Goal: Transaction & Acquisition: Purchase product/service

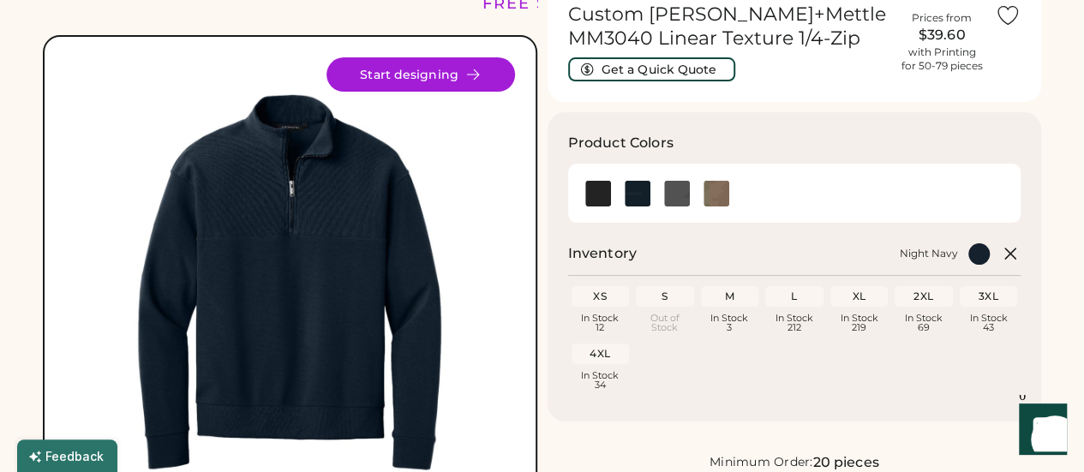
click at [994, 333] on div "3XL Loading Inventory In Stock 43" at bounding box center [989, 309] width 58 height 47
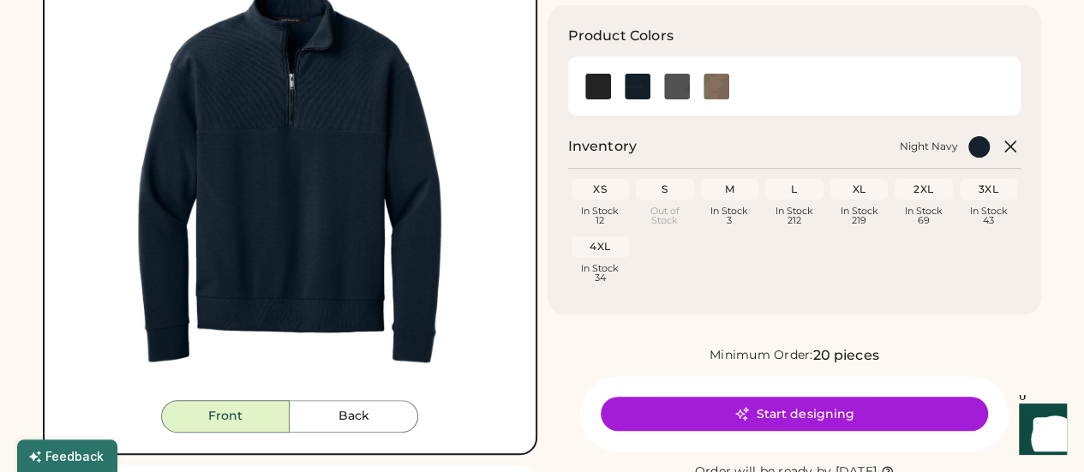
scroll to position [189, 0]
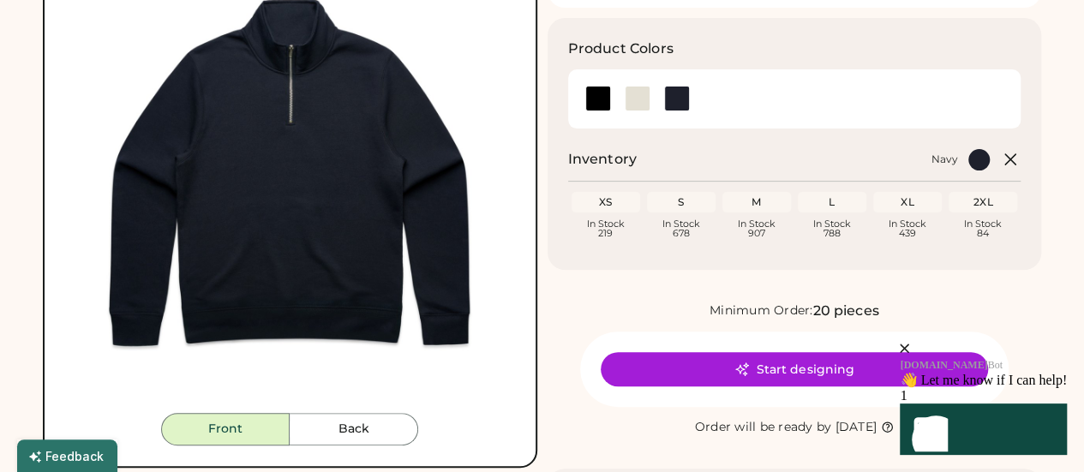
scroll to position [180, 0]
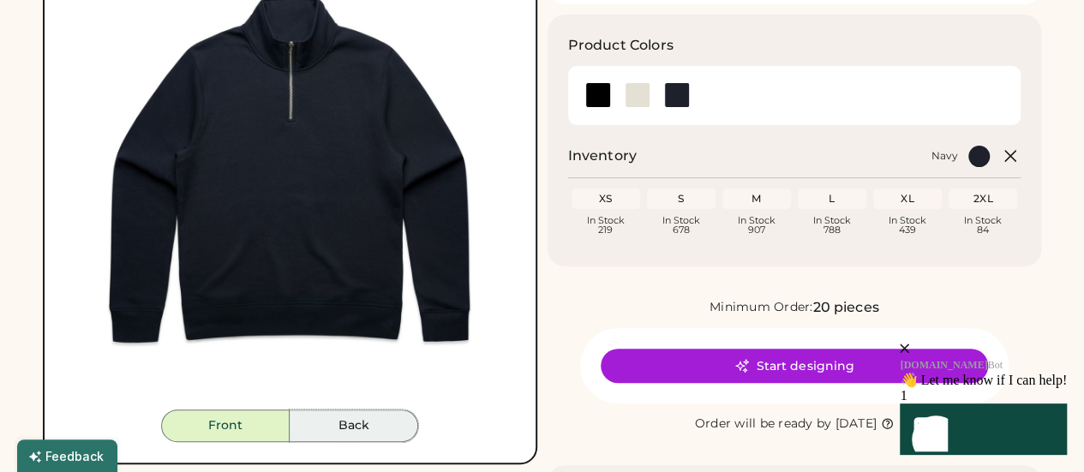
click at [387, 441] on button "Back" at bounding box center [354, 426] width 129 height 33
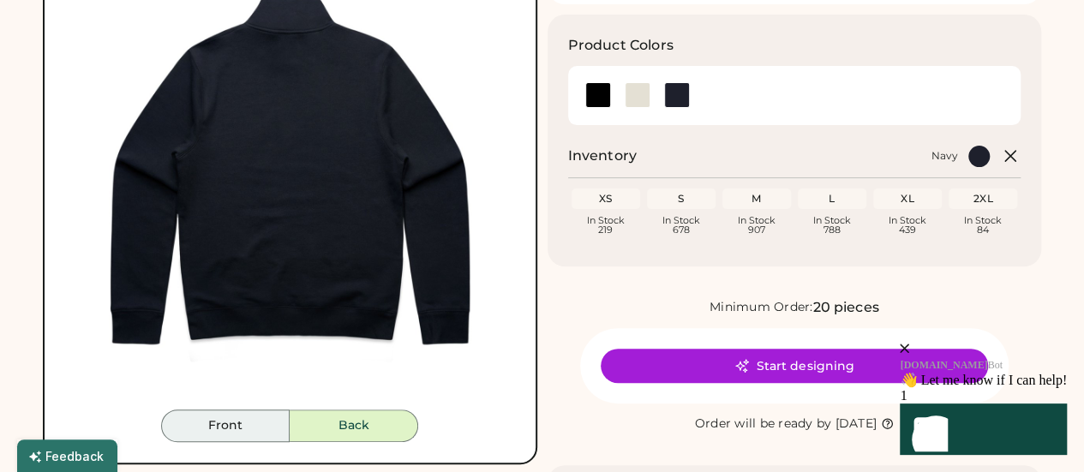
click at [240, 430] on button "Front" at bounding box center [225, 426] width 129 height 33
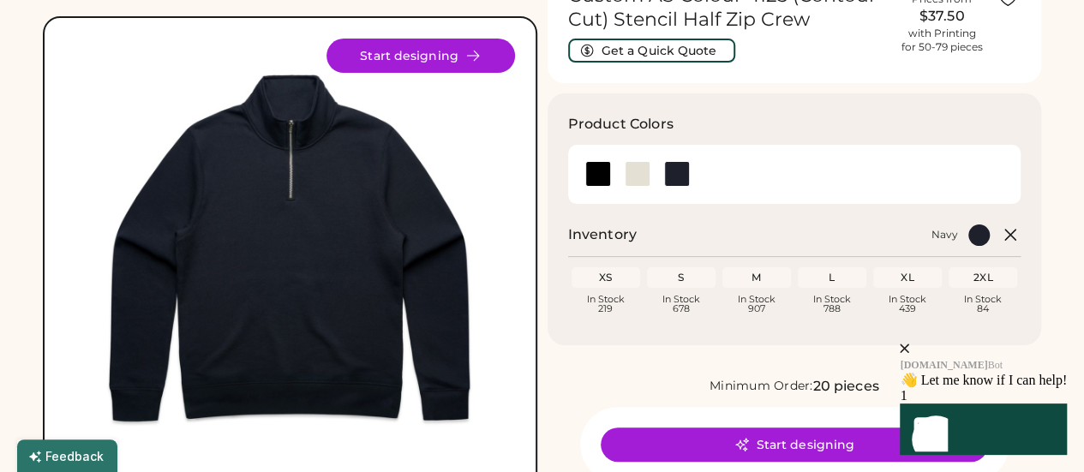
scroll to position [0, 0]
